Goal: Information Seeking & Learning: Compare options

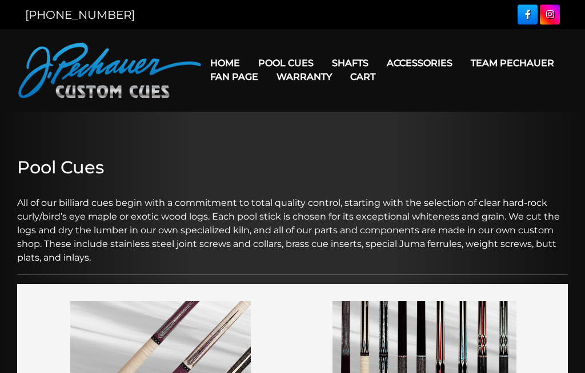
click at [319, 120] on link "Pro Series (R) – NEW" at bounding box center [320, 112] width 140 height 16
click at [291, 103] on link "JP Series (T) – NEW" at bounding box center [320, 95] width 140 height 16
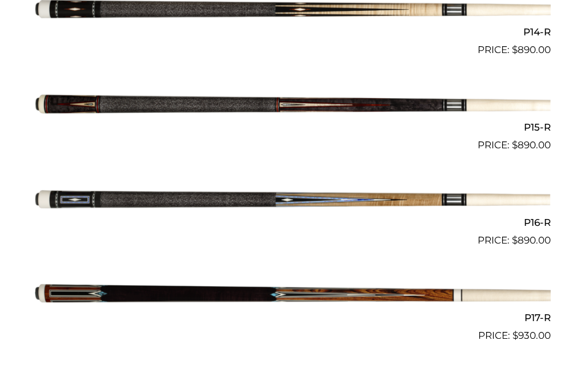
scroll to position [1641, 0]
click at [490, 195] on img at bounding box center [292, 201] width 516 height 86
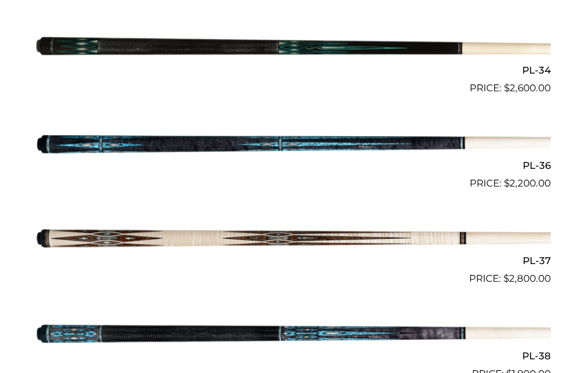
scroll to position [2744, 0]
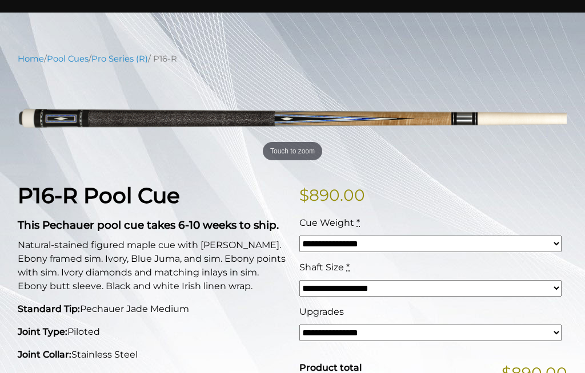
scroll to position [99, 0]
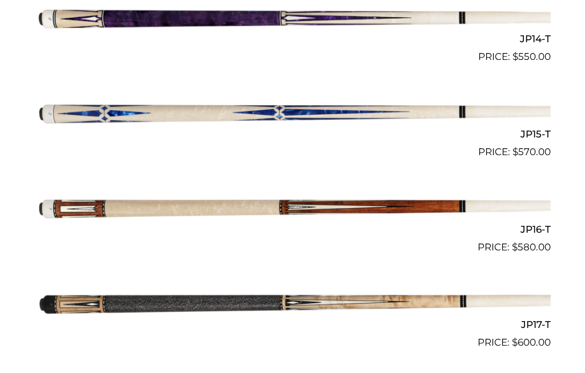
scroll to position [1657, 0]
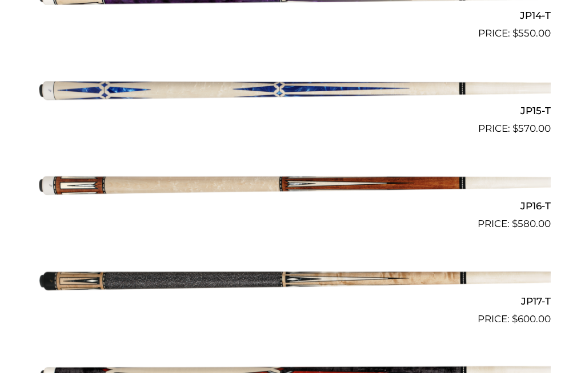
click at [513, 265] on img at bounding box center [292, 279] width 516 height 86
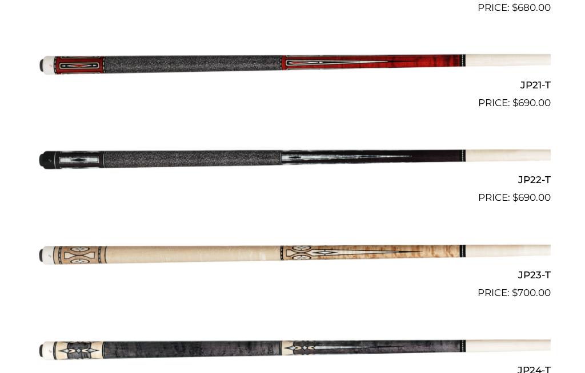
scroll to position [2261, 0]
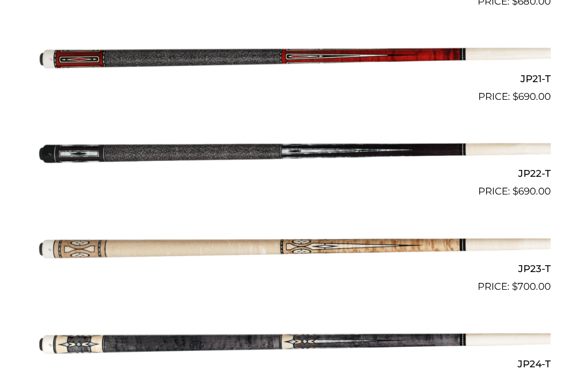
click at [533, 220] on img at bounding box center [292, 247] width 516 height 86
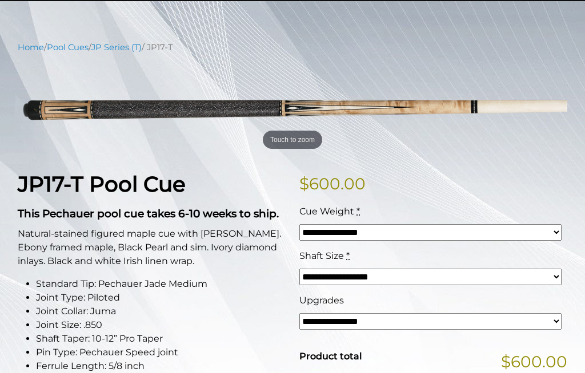
scroll to position [110, 0]
